Goal: Task Accomplishment & Management: Manage account settings

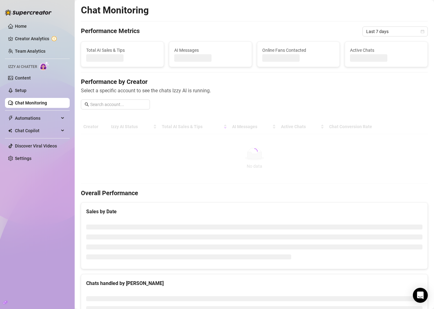
click at [45, 104] on link "Chat Monitoring" at bounding box center [31, 102] width 32 height 5
click at [47, 103] on link "Chat Monitoring" at bounding box center [31, 102] width 32 height 5
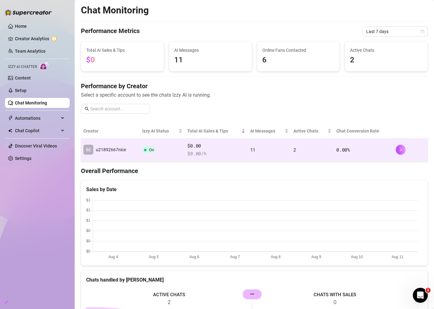
click at [144, 144] on td "On" at bounding box center [162, 149] width 45 height 23
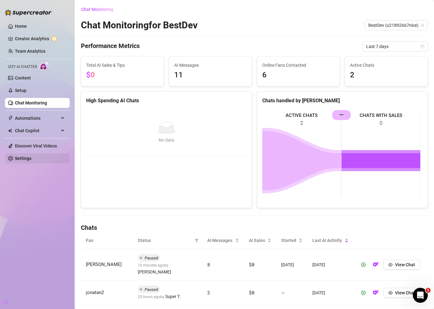
click at [31, 156] on link "Settings" at bounding box center [23, 158] width 16 height 5
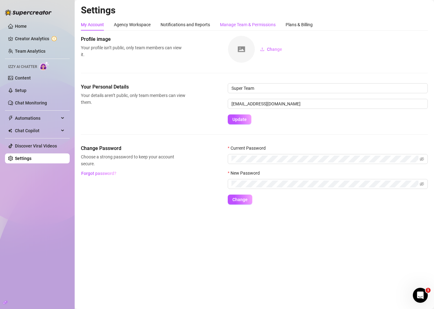
click at [241, 22] on div "Manage Team & Permissions" at bounding box center [248, 24] width 56 height 7
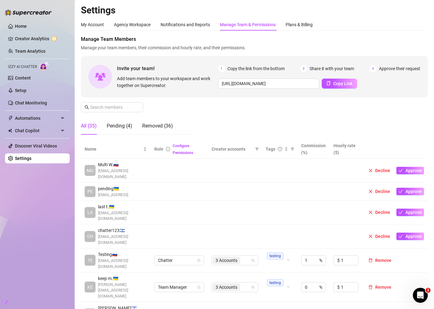
scroll to position [274, 0]
